Goal: Task Accomplishment & Management: Complete application form

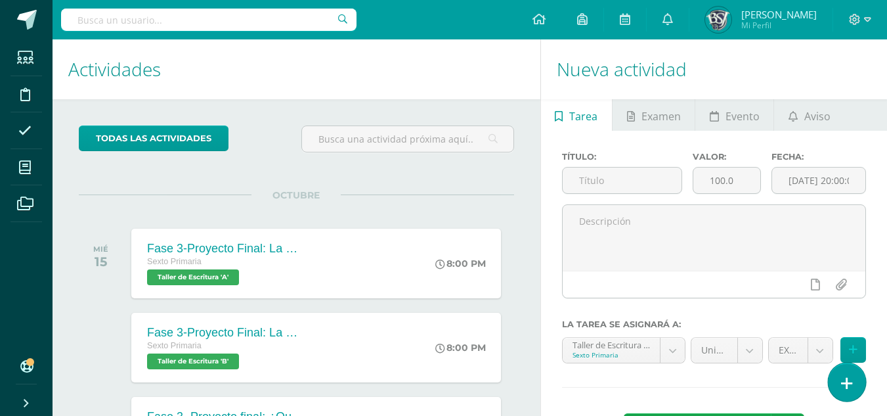
click at [842, 381] on icon at bounding box center [847, 383] width 12 height 15
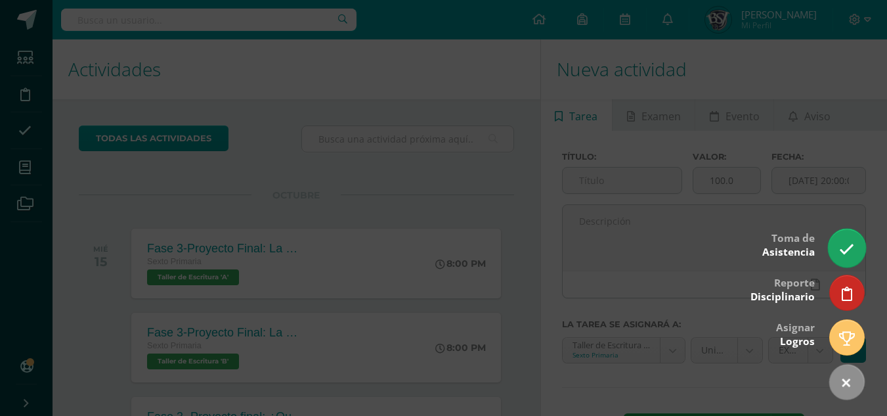
click at [849, 242] on icon at bounding box center [846, 249] width 15 height 15
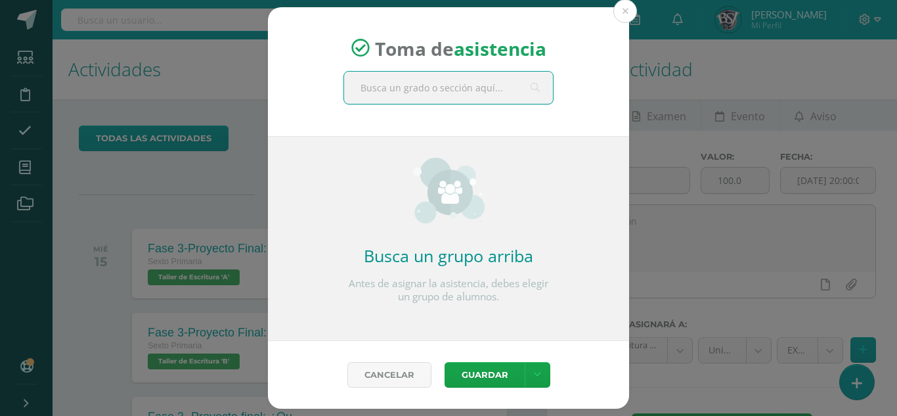
click at [506, 89] on input "text" at bounding box center [448, 88] width 209 height 32
type input "sext"
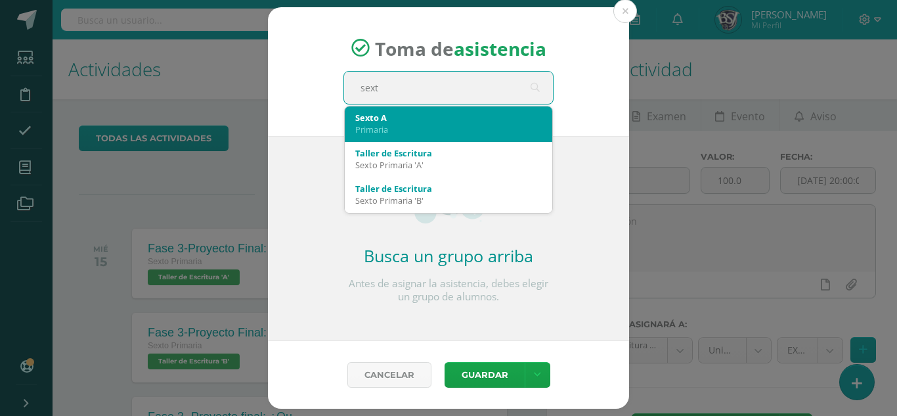
click at [460, 125] on div "Primaria" at bounding box center [448, 129] width 187 height 12
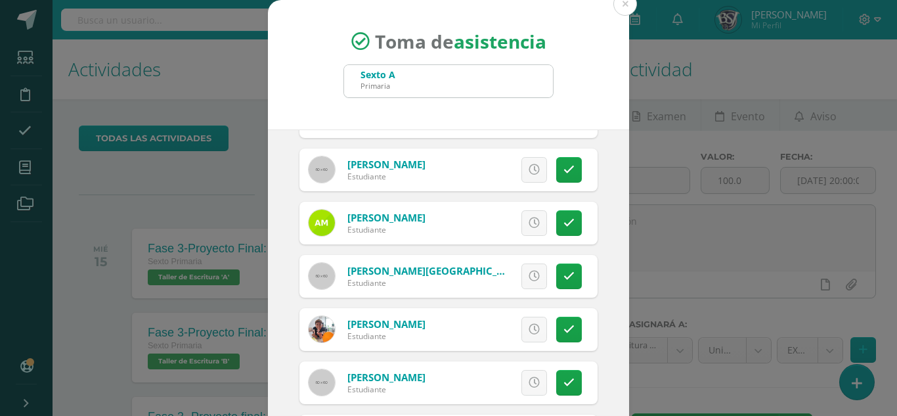
scroll to position [1117, 0]
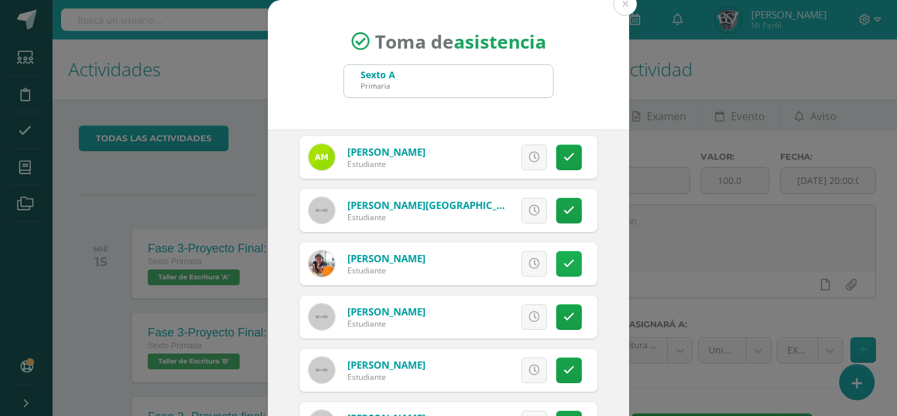
click at [564, 258] on icon at bounding box center [569, 263] width 11 height 11
click at [512, 257] on span "Excusa" at bounding box center [512, 264] width 36 height 24
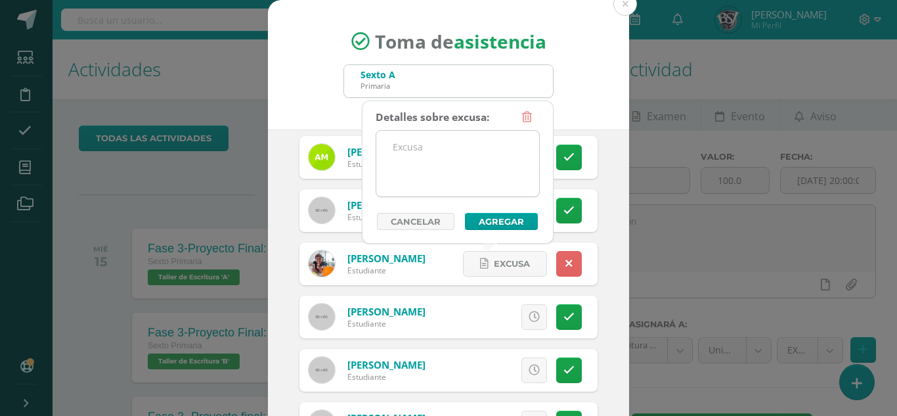
click at [432, 154] on textarea at bounding box center [457, 164] width 163 height 66
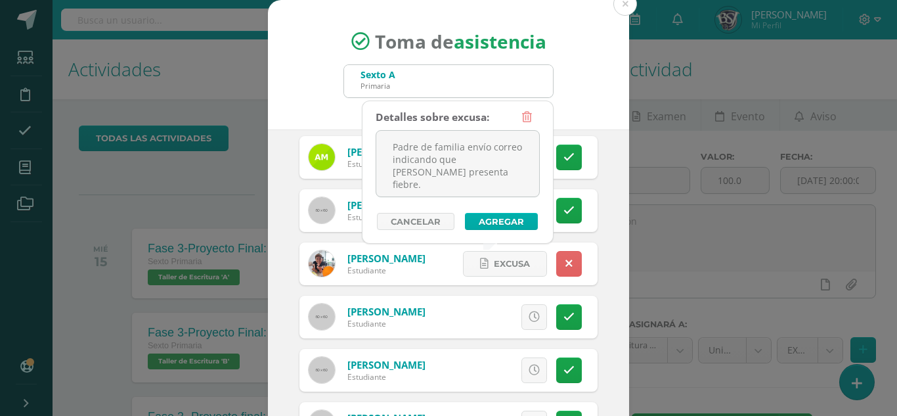
type textarea "Padre de familia envío correo indicando que José presenta fiebre."
click at [499, 214] on button "Agregar" at bounding box center [501, 221] width 73 height 17
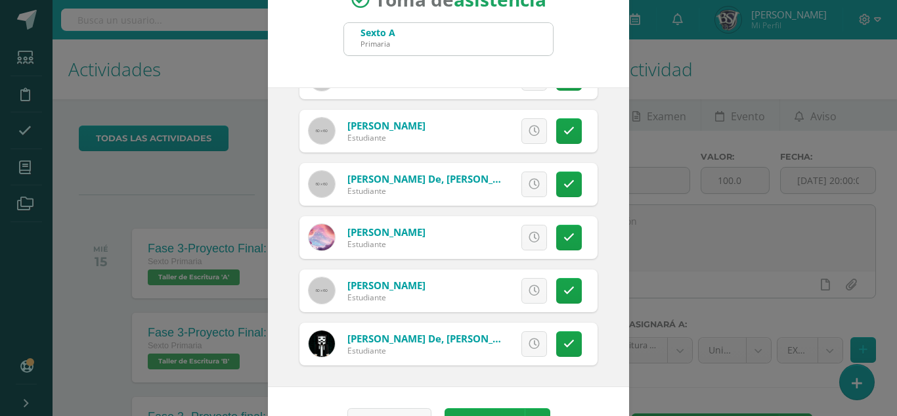
scroll to position [81, 0]
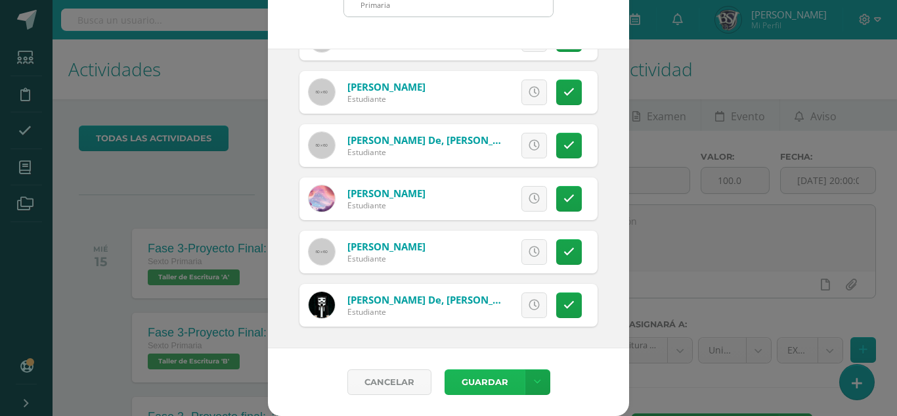
click at [493, 377] on button "Guardar" at bounding box center [485, 382] width 80 height 26
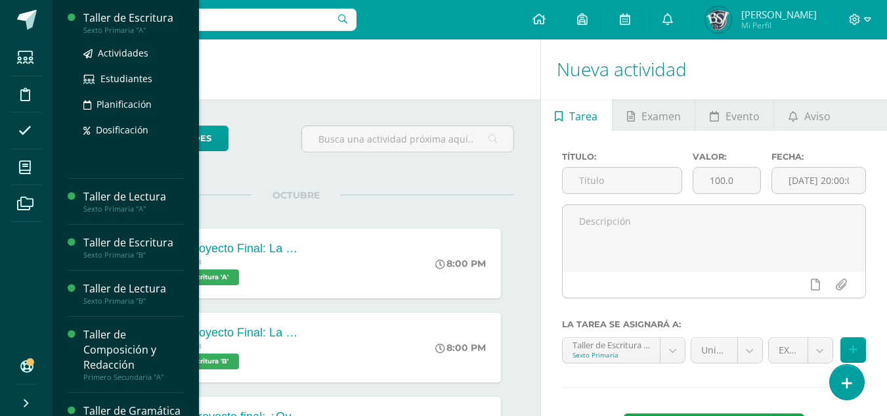
click at [122, 14] on div "Taller de Escritura" at bounding box center [133, 18] width 100 height 15
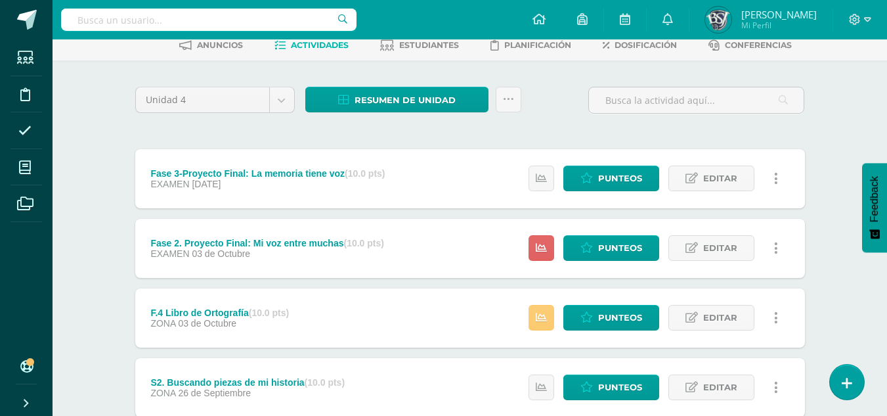
scroll to position [46, 0]
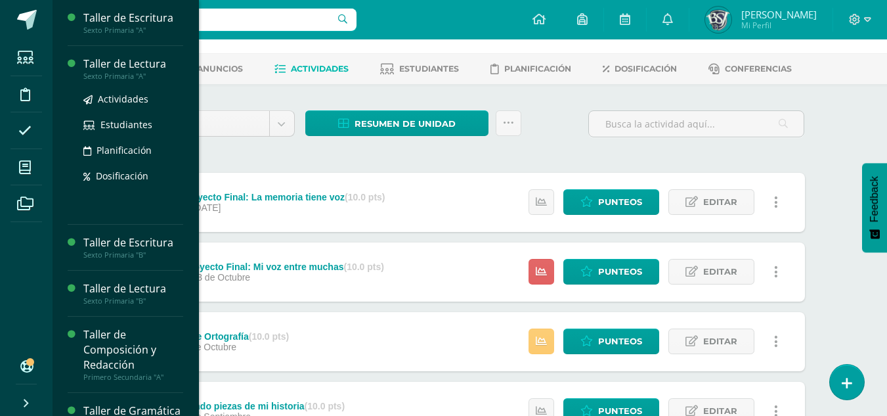
click at [113, 65] on div "Taller de Lectura" at bounding box center [133, 63] width 100 height 15
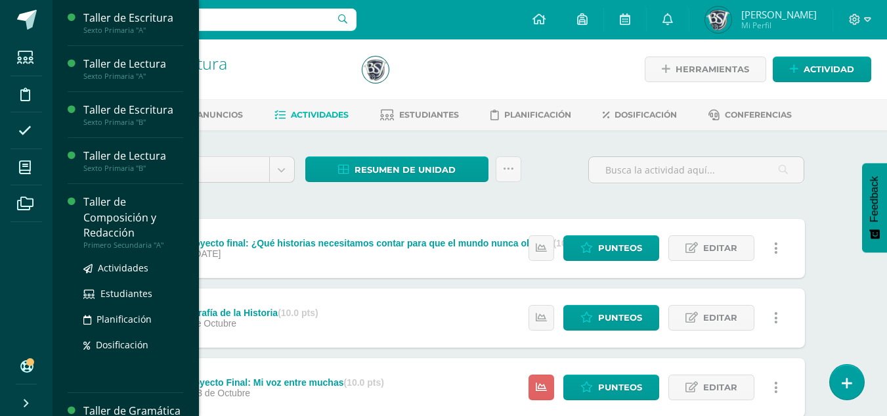
click at [97, 201] on div "Taller de Composición y Redacción" at bounding box center [133, 216] width 100 height 45
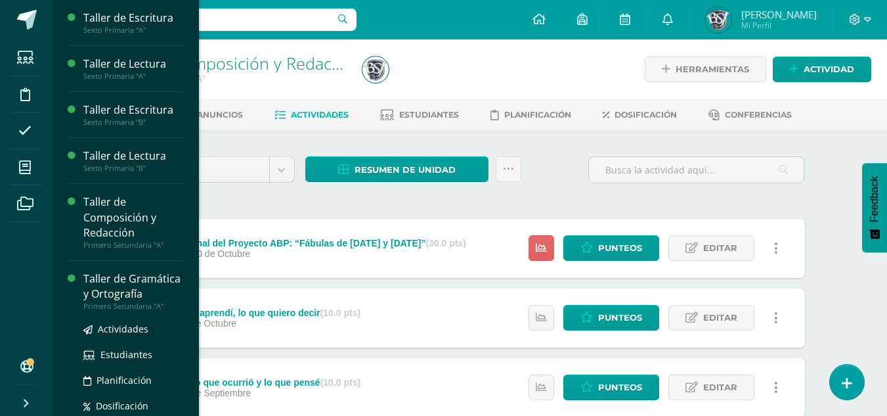
click at [104, 296] on div "Taller de Gramática y Ortografía" at bounding box center [133, 286] width 100 height 30
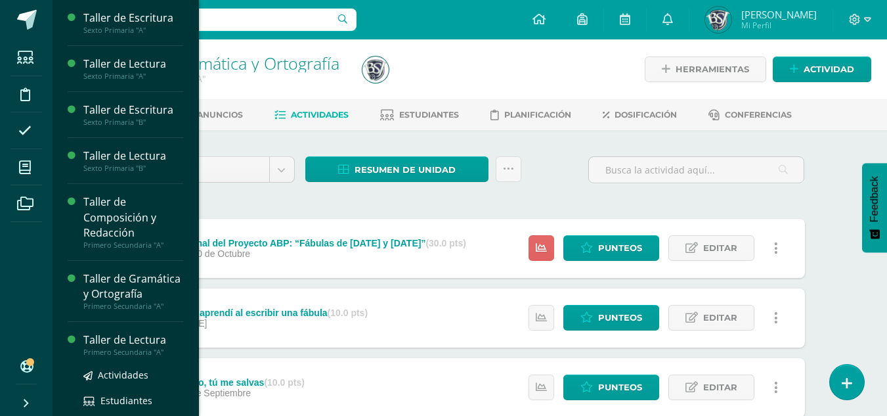
click at [91, 347] on div "Taller de Lectura" at bounding box center [133, 339] width 100 height 15
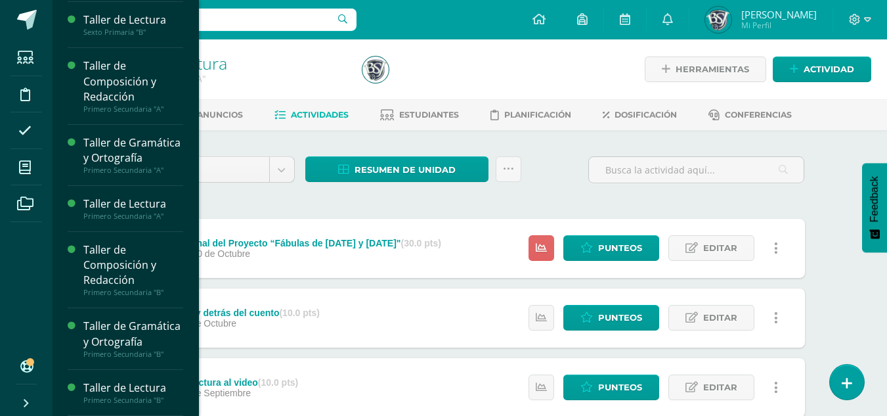
scroll to position [166, 0]
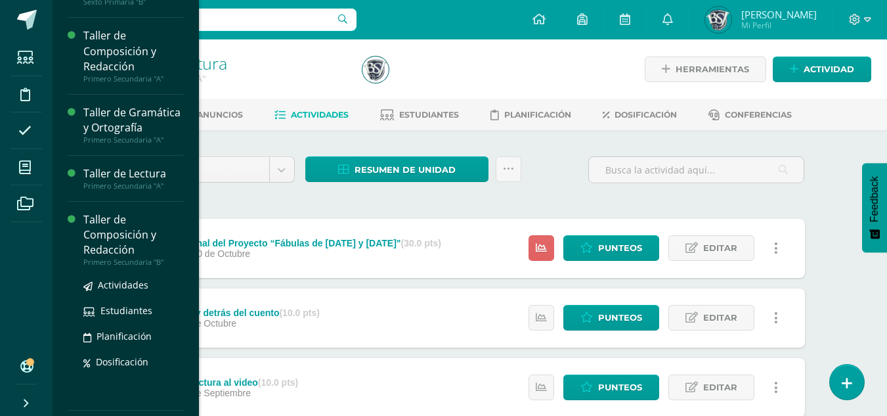
click at [108, 256] on div "Taller de Composición y Redacción" at bounding box center [133, 234] width 100 height 45
